Goal: Task Accomplishment & Management: Use online tool/utility

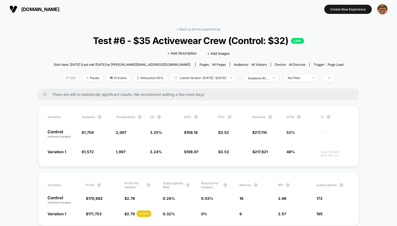
click at [63, 79] on span "Edit" at bounding box center [70, 78] width 17 height 7
